Goal: Transaction & Acquisition: Obtain resource

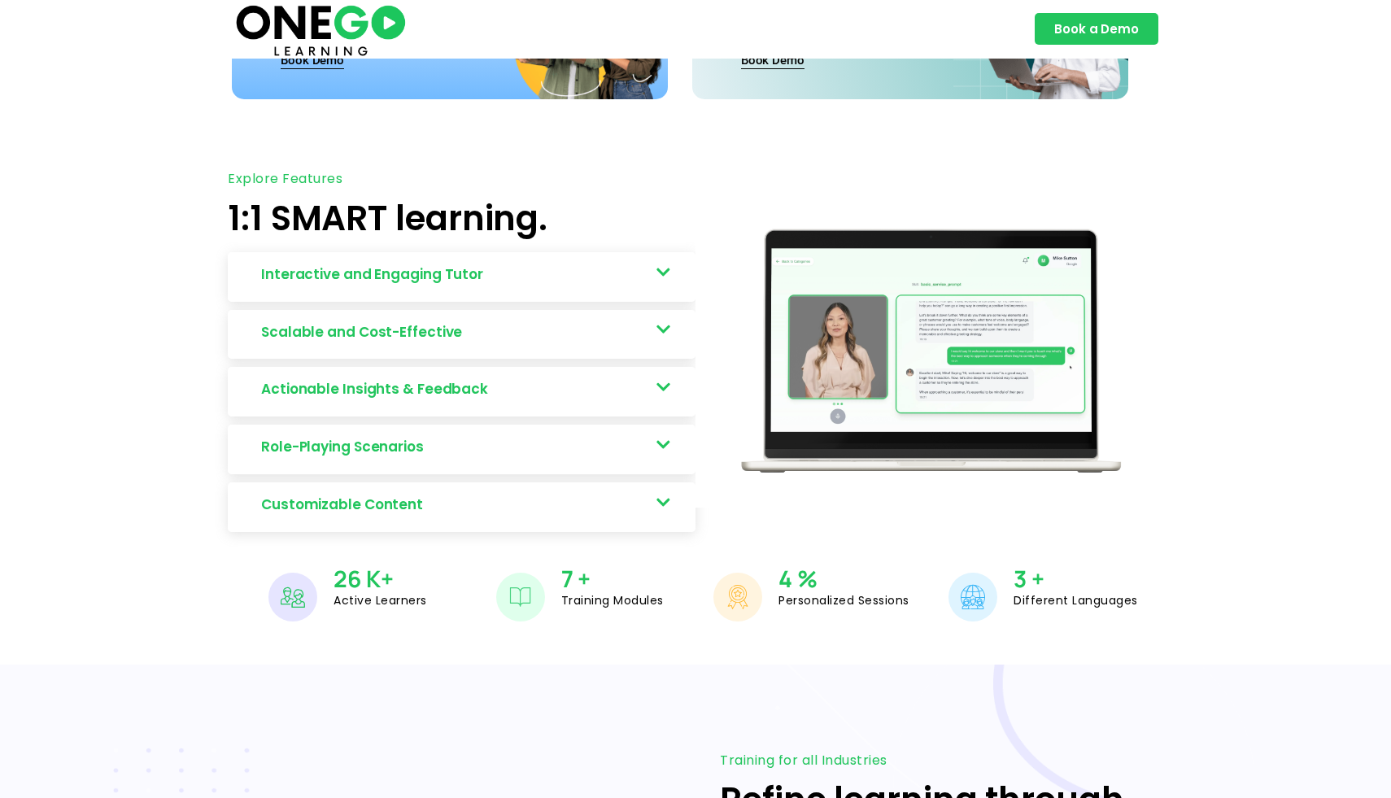
scroll to position [736, 0]
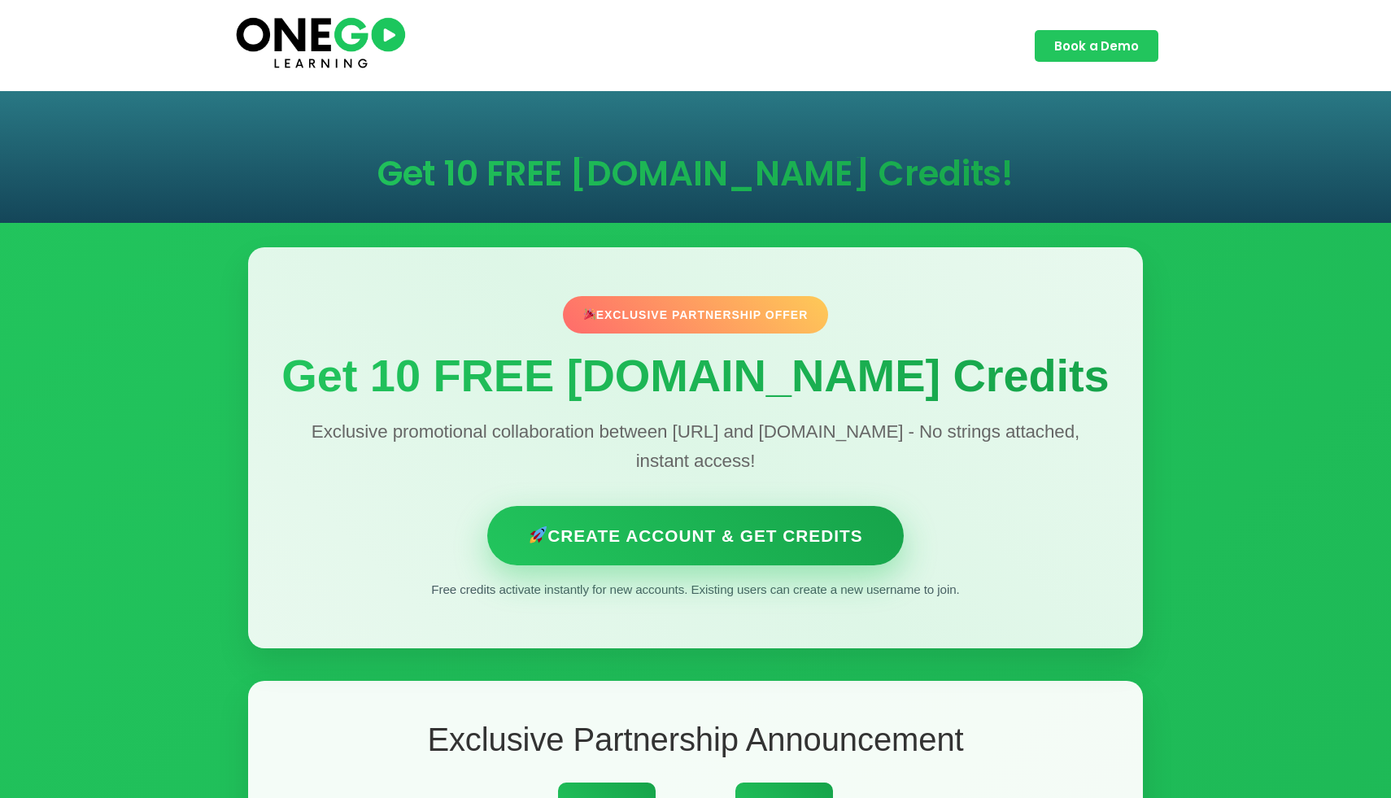
click at [665, 543] on link "Create Account & Get Credits" at bounding box center [695, 535] width 416 height 59
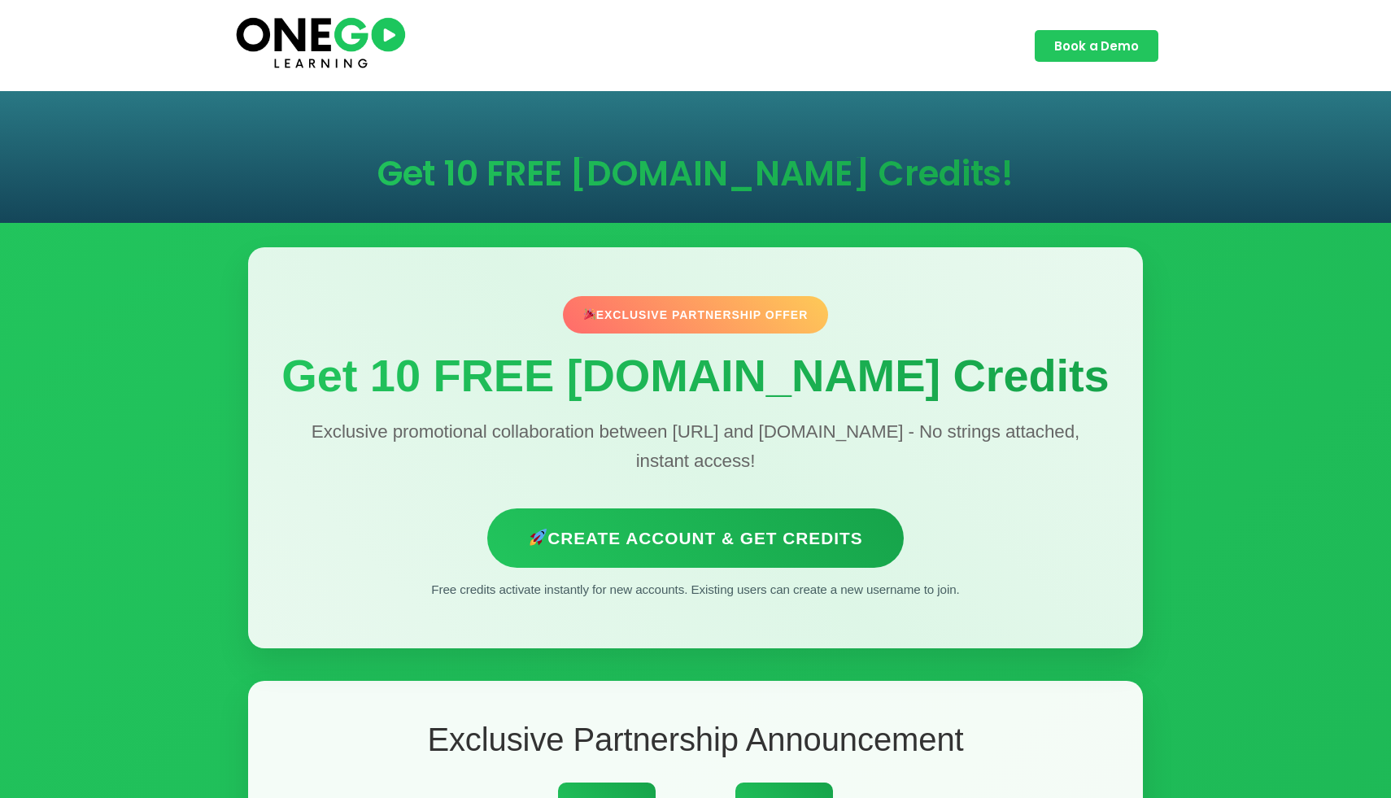
click at [727, 590] on p "Free credits activate instantly for new accounts. Existing users can create a n…" at bounding box center [696, 590] width 830 height 20
